Goal: Task Accomplishment & Management: Manage account settings

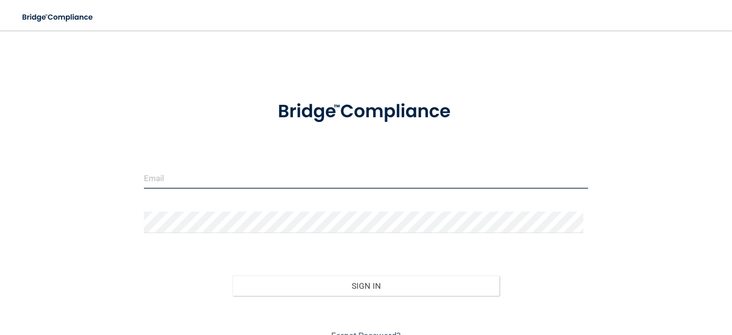
click at [286, 179] on input "email" at bounding box center [366, 177] width 444 height 21
type input "[EMAIL_ADDRESS][DOMAIN_NAME]"
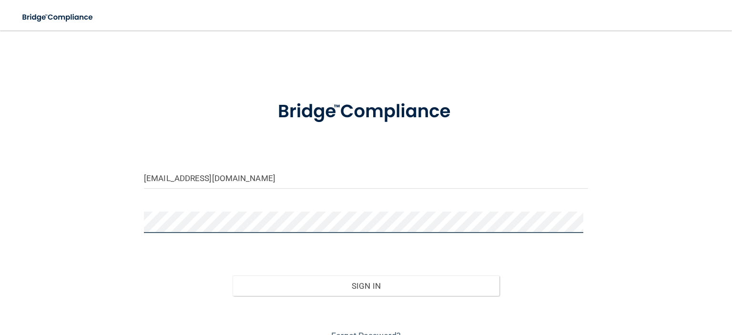
click at [233, 276] on button "Sign In" at bounding box center [366, 286] width 267 height 21
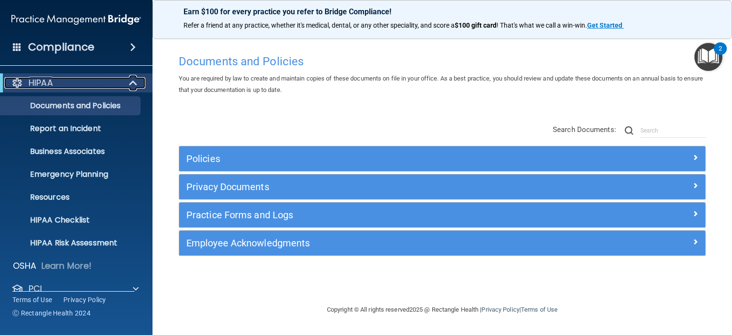
click at [133, 85] on span at bounding box center [134, 82] width 8 height 11
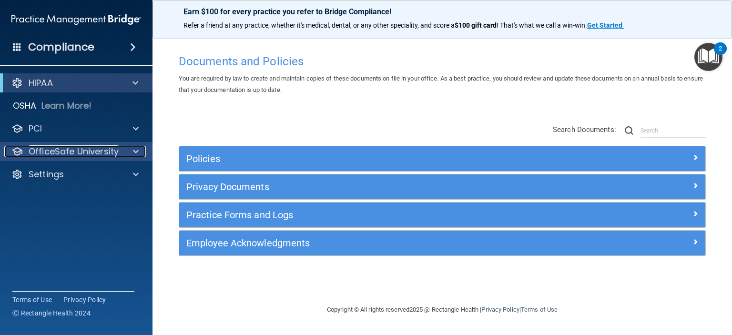
click at [136, 151] on span at bounding box center [136, 151] width 6 height 11
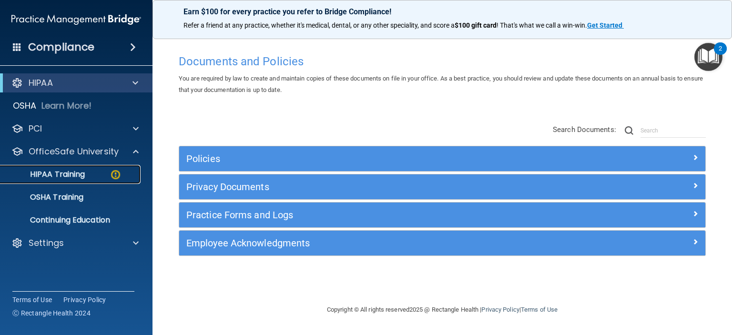
click at [81, 171] on p "HIPAA Training" at bounding box center [45, 175] width 79 height 10
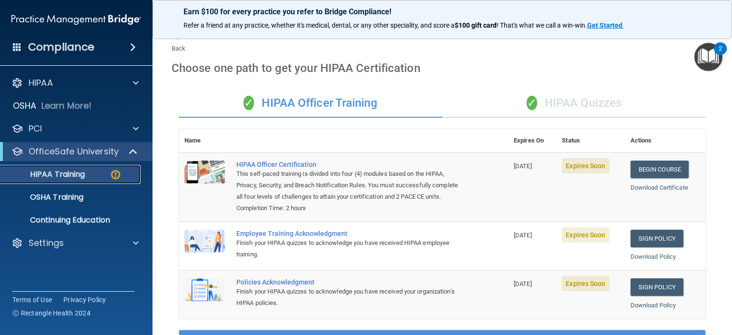
scroll to position [11, 0]
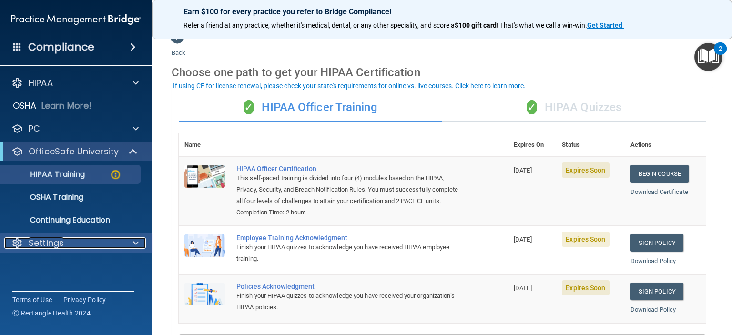
click at [137, 245] on span at bounding box center [136, 242] width 6 height 11
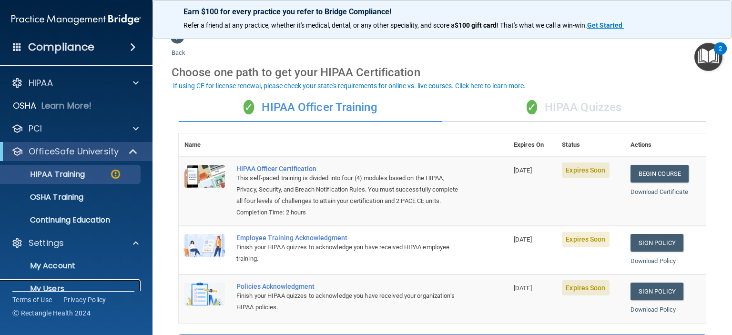
click at [54, 288] on p "My Users" at bounding box center [71, 289] width 130 height 10
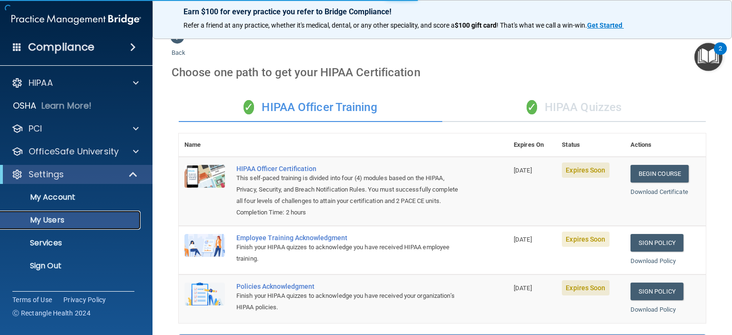
click at [53, 217] on p "My Users" at bounding box center [71, 221] width 130 height 10
select select "20"
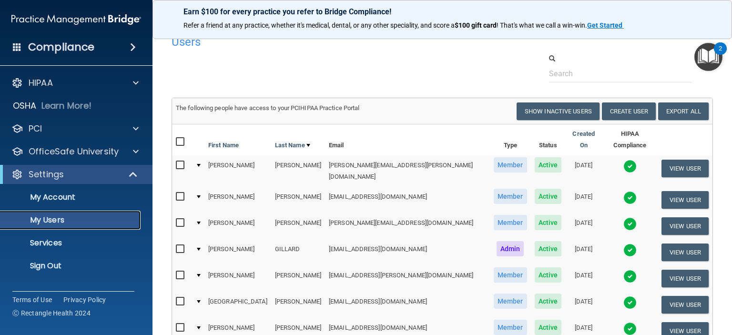
scroll to position [1, 0]
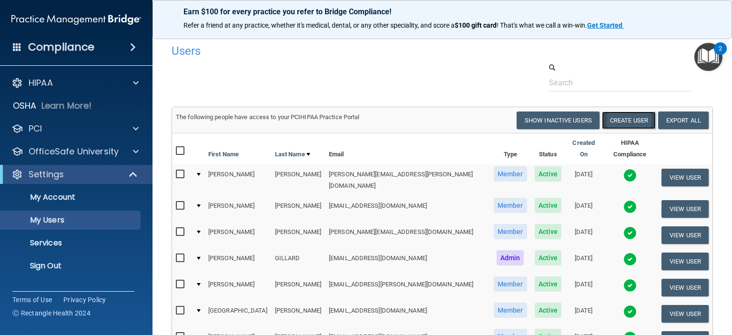
click at [614, 119] on button "Create User" at bounding box center [629, 121] width 54 height 18
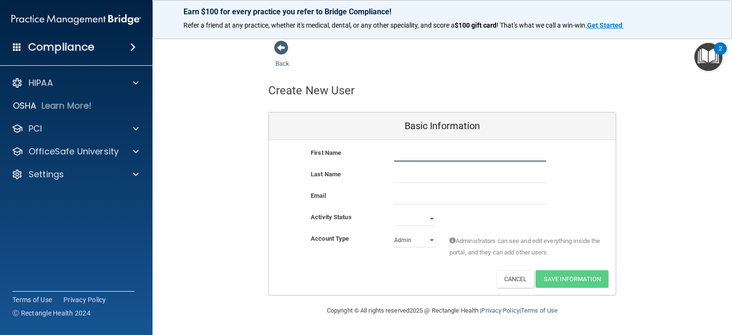
click at [407, 155] on input "text" at bounding box center [470, 154] width 152 height 14
type input "[PERSON_NAME]"
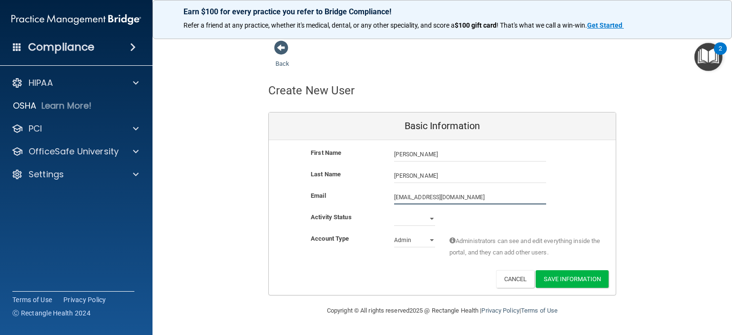
type input "[EMAIL_ADDRESS][DOMAIN_NAME]"
click at [407, 221] on select "Active Inactive" at bounding box center [414, 219] width 41 height 14
select select "active"
click at [394, 212] on select "Active Inactive" at bounding box center [414, 219] width 41 height 14
click at [405, 239] on select "Admin Member" at bounding box center [414, 240] width 41 height 14
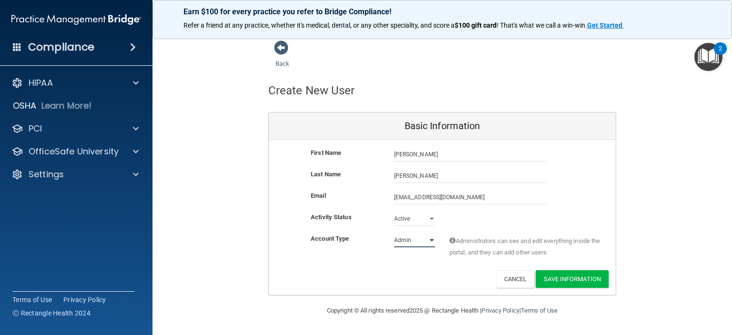
select select "practice_member"
click at [394, 233] on select "Admin Member" at bounding box center [414, 240] width 41 height 14
click at [567, 281] on button "Save Information" at bounding box center [572, 279] width 73 height 18
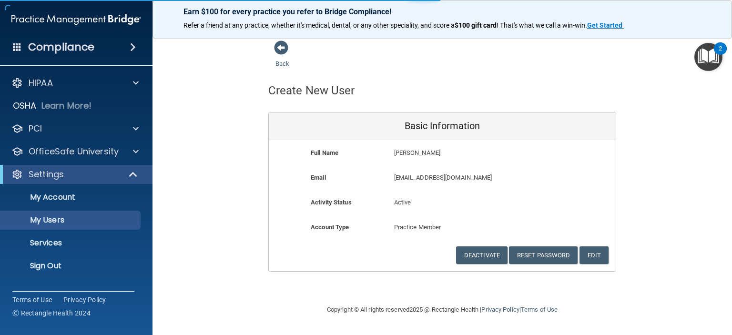
select select "20"
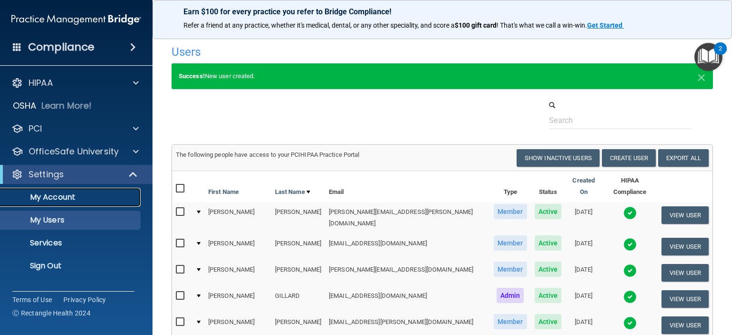
click at [60, 194] on p "My Account" at bounding box center [71, 198] width 130 height 10
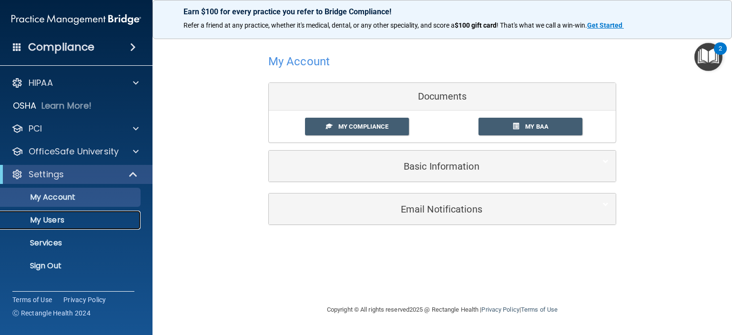
click at [58, 219] on p "My Users" at bounding box center [71, 221] width 130 height 10
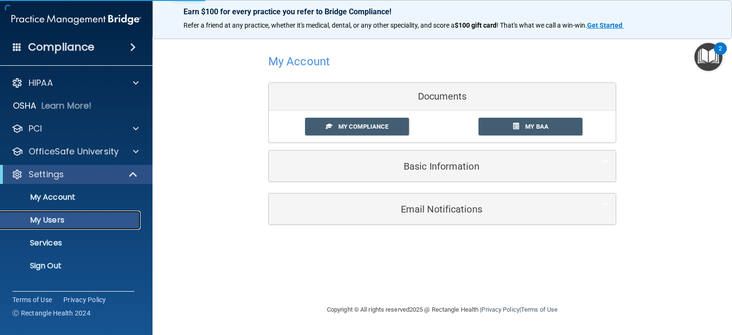
select select "20"
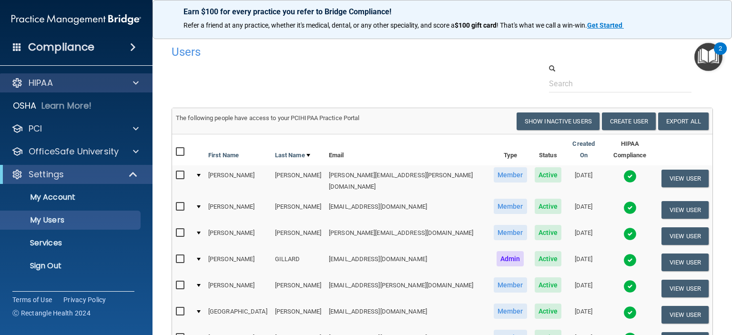
click at [117, 76] on div "HIPAA" at bounding box center [76, 82] width 153 height 19
click at [140, 85] on div at bounding box center [135, 82] width 24 height 11
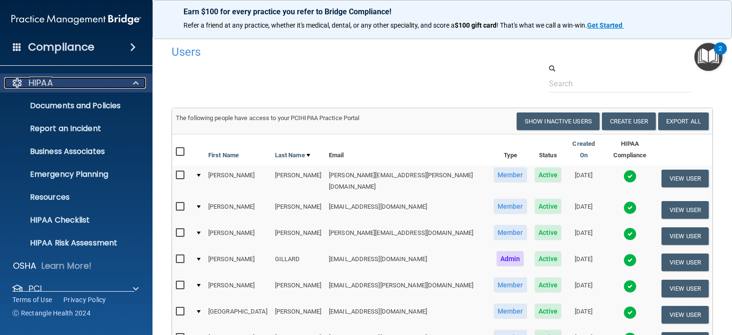
click at [140, 85] on div at bounding box center [135, 82] width 24 height 11
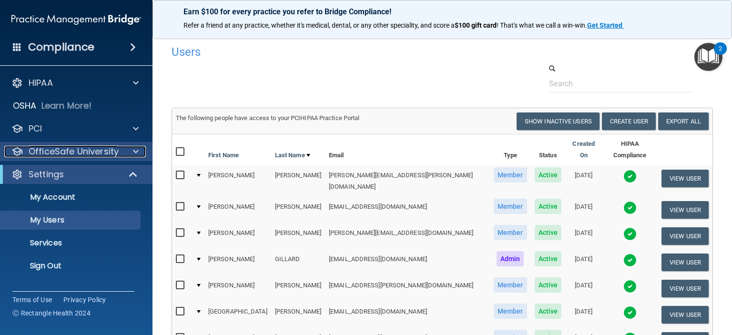
click at [126, 147] on div at bounding box center [135, 151] width 24 height 11
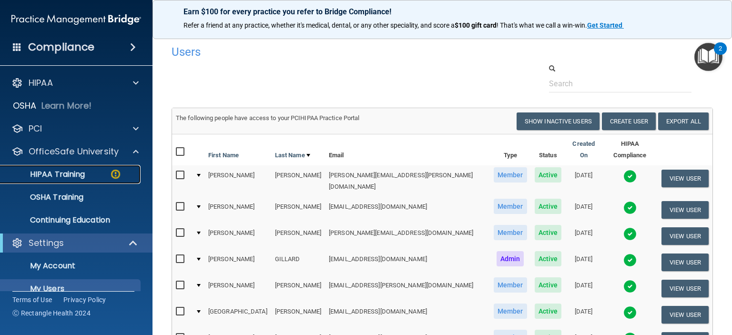
click at [78, 173] on p "HIPAA Training" at bounding box center [45, 175] width 79 height 10
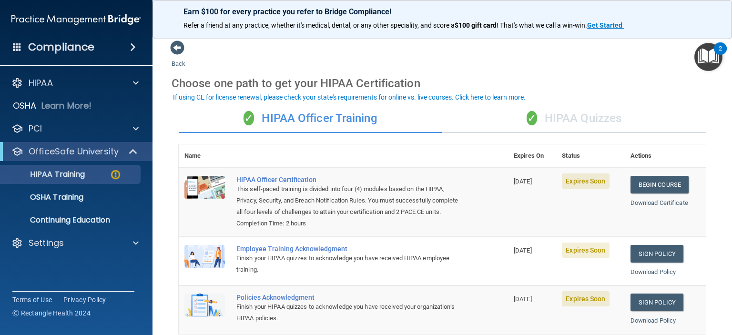
click at [601, 113] on div "✓ HIPAA Quizzes" at bounding box center [575, 118] width 264 height 29
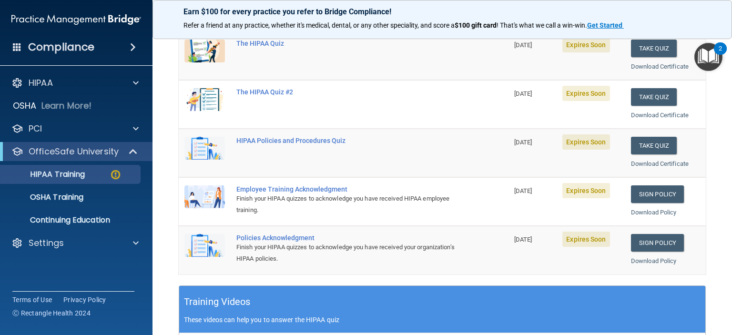
scroll to position [138, 0]
